Goal: Task Accomplishment & Management: Manage account settings

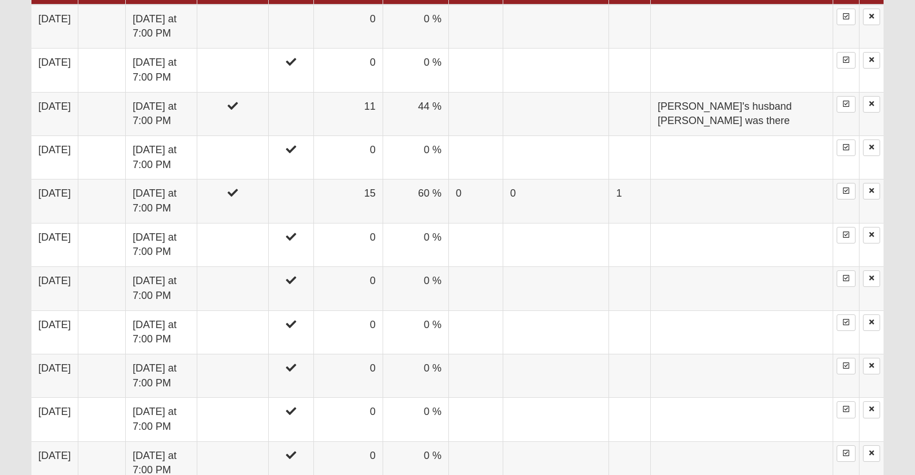
scroll to position [767, 0]
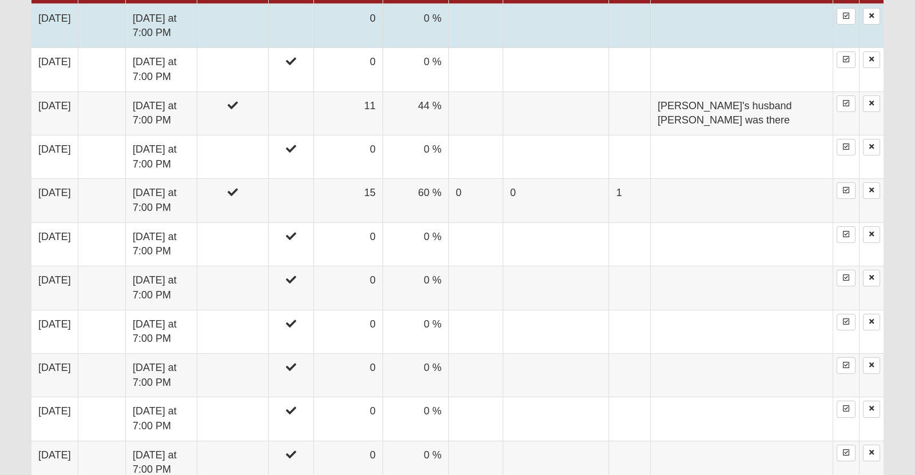
click at [314, 48] on td at bounding box center [291, 26] width 46 height 44
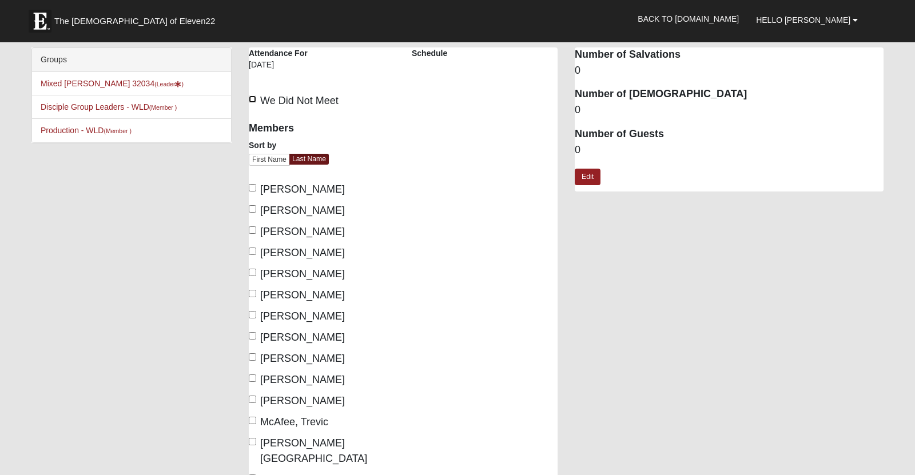
click at [253, 99] on input "We Did Not Meet" at bounding box center [252, 98] width 7 height 7
checkbox input "true"
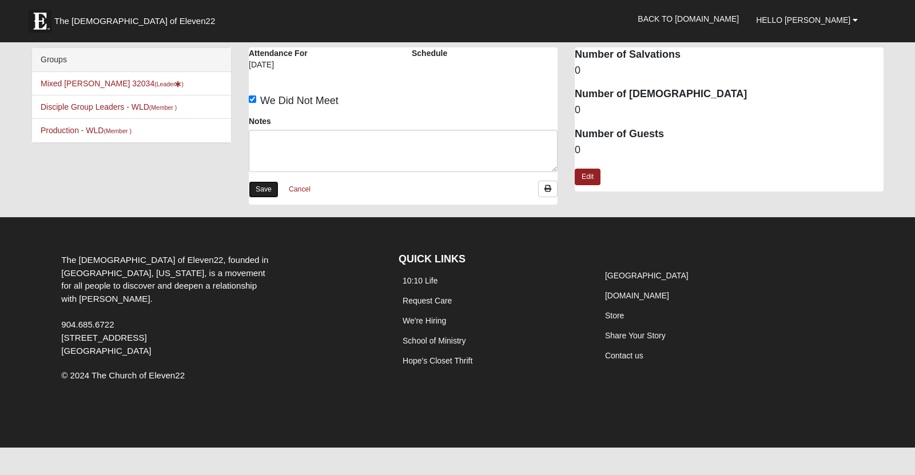
click at [266, 189] on link "Save" at bounding box center [264, 189] width 30 height 17
